Goal: Find specific page/section: Find specific page/section

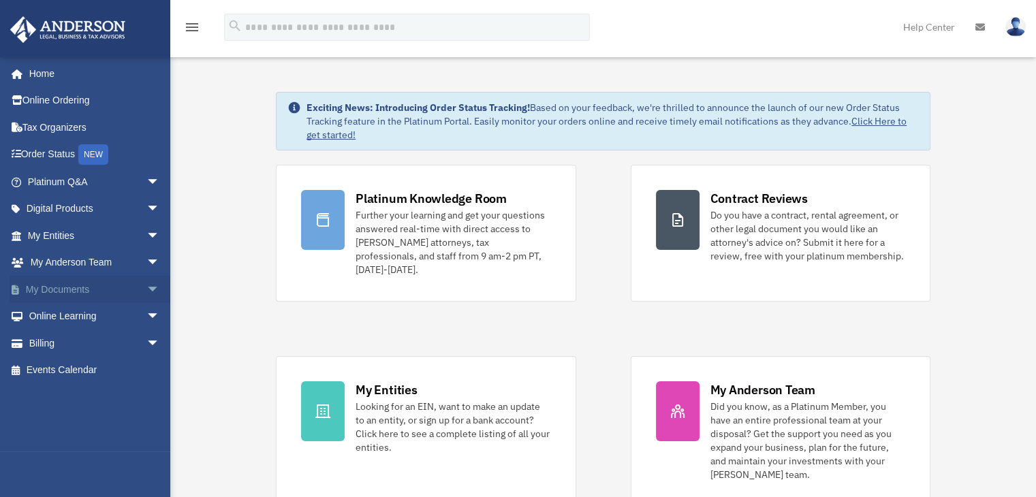
click at [68, 285] on link "My Documents arrow_drop_down" at bounding box center [95, 289] width 171 height 27
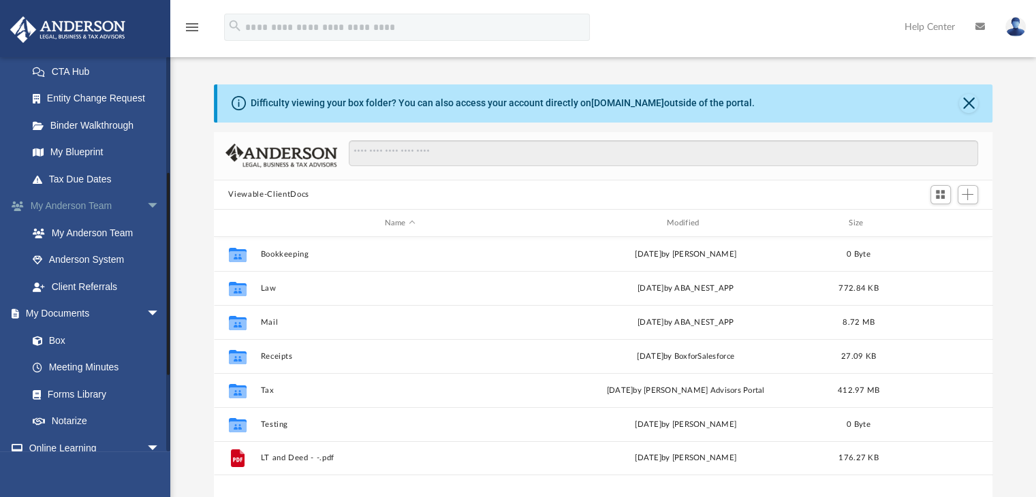
scroll to position [221, 0]
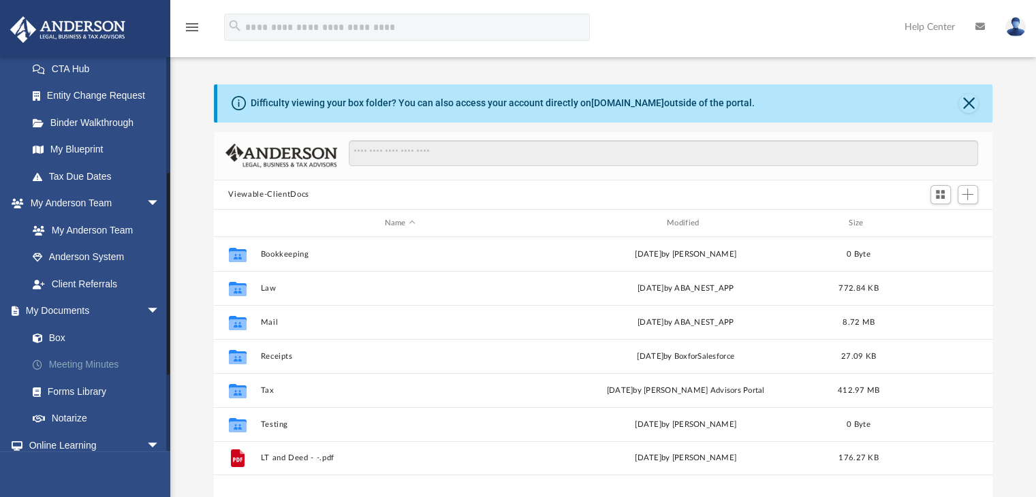
click at [84, 364] on link "Meeting Minutes" at bounding box center [99, 364] width 161 height 27
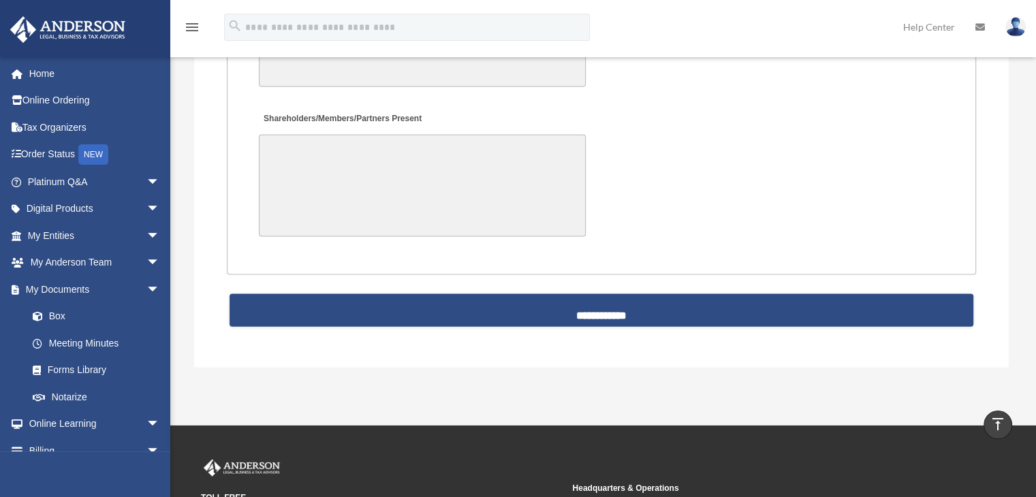
scroll to position [2928, 0]
